Goal: Navigation & Orientation: Find specific page/section

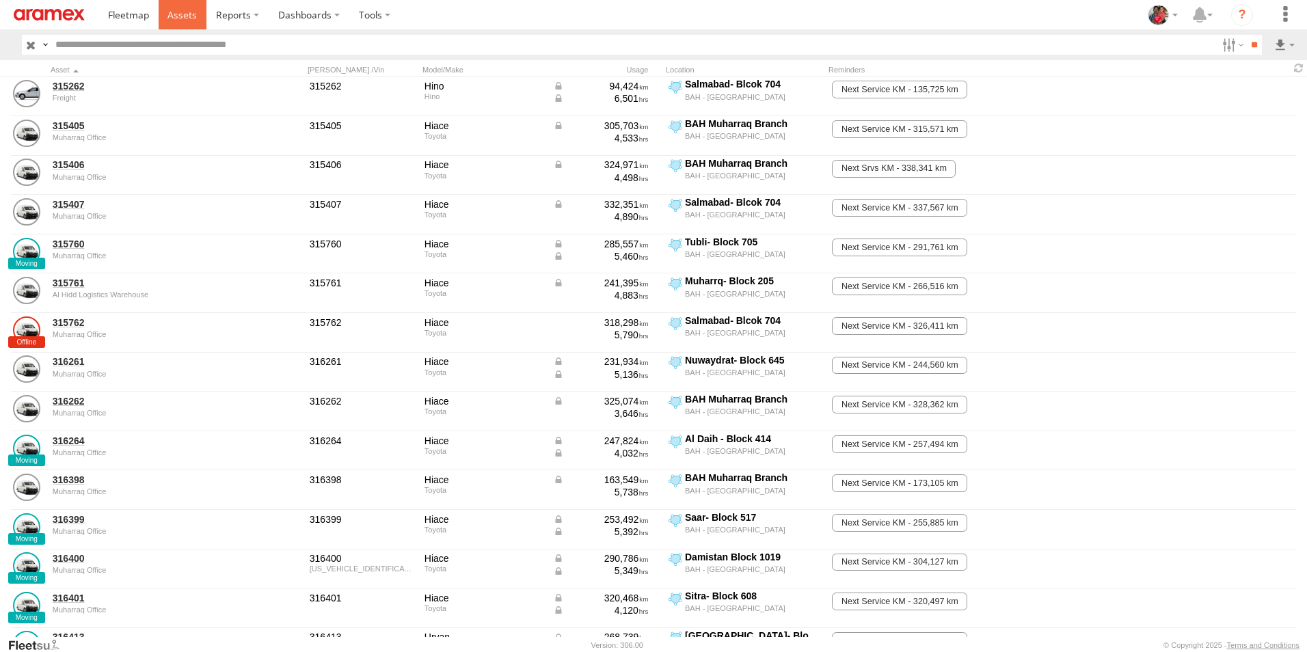
click at [181, 15] on span at bounding box center [181, 14] width 29 height 13
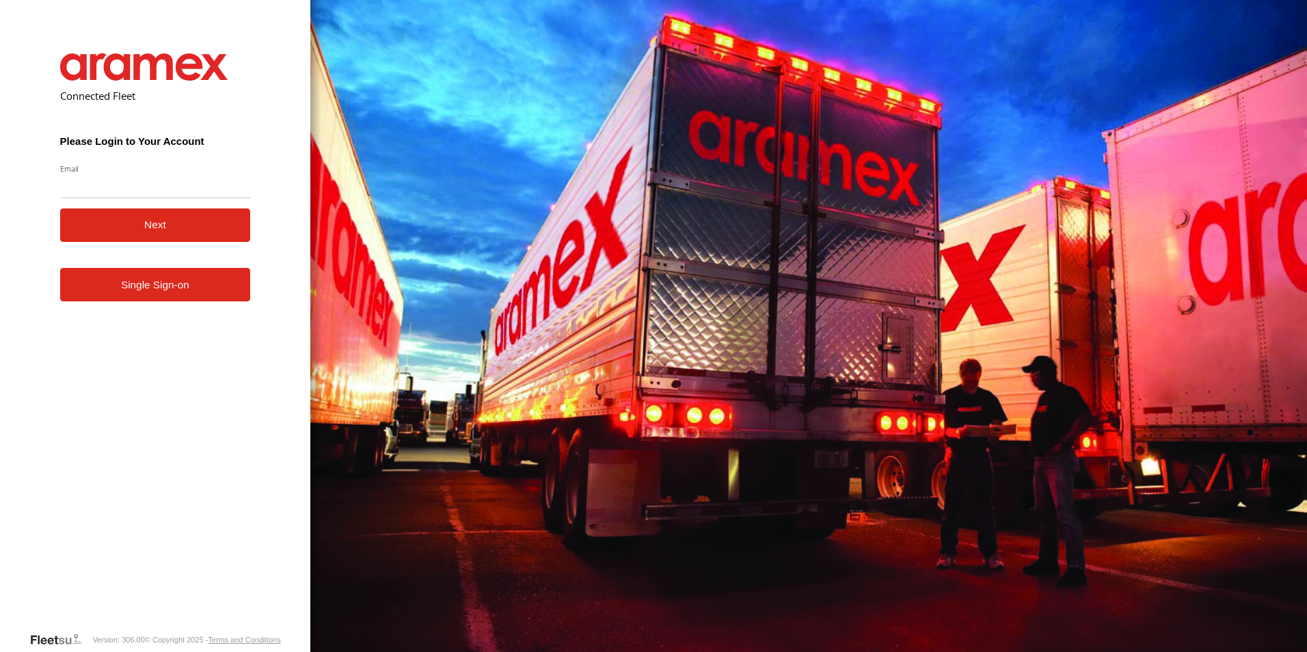
type input "**********"
click at [174, 221] on button "Next" at bounding box center [155, 225] width 191 height 33
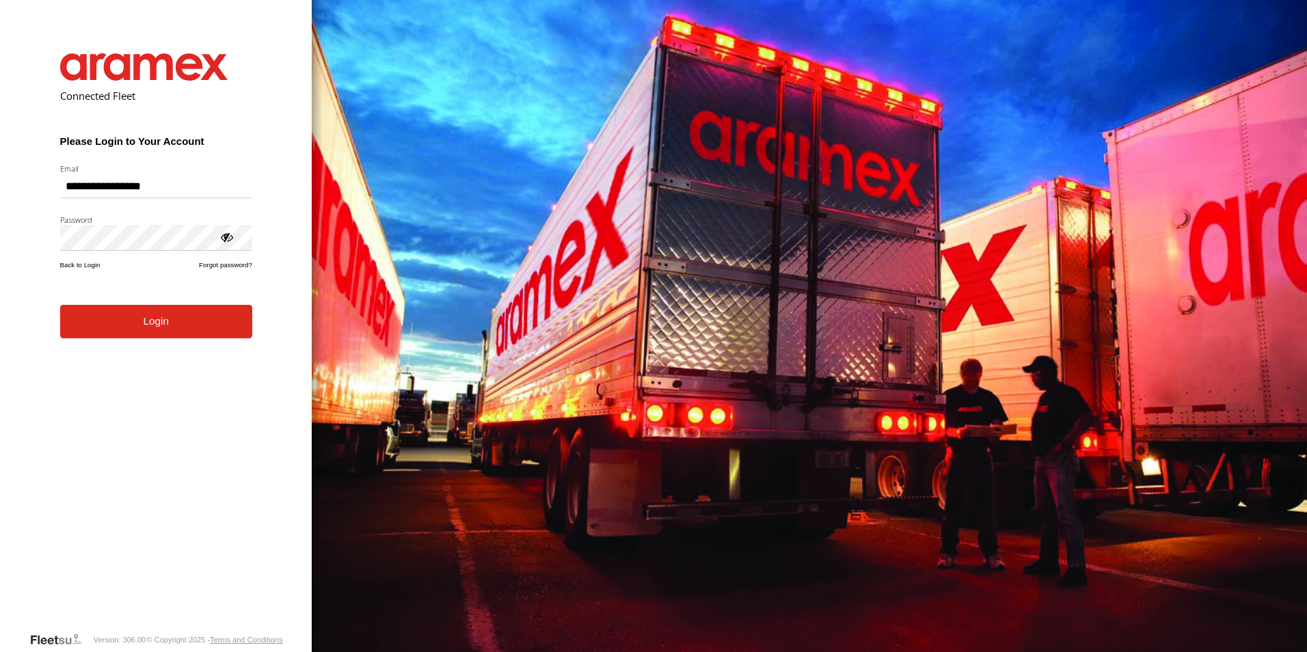
click at [160, 327] on button "Login" at bounding box center [156, 321] width 192 height 33
